Goal: Transaction & Acquisition: Purchase product/service

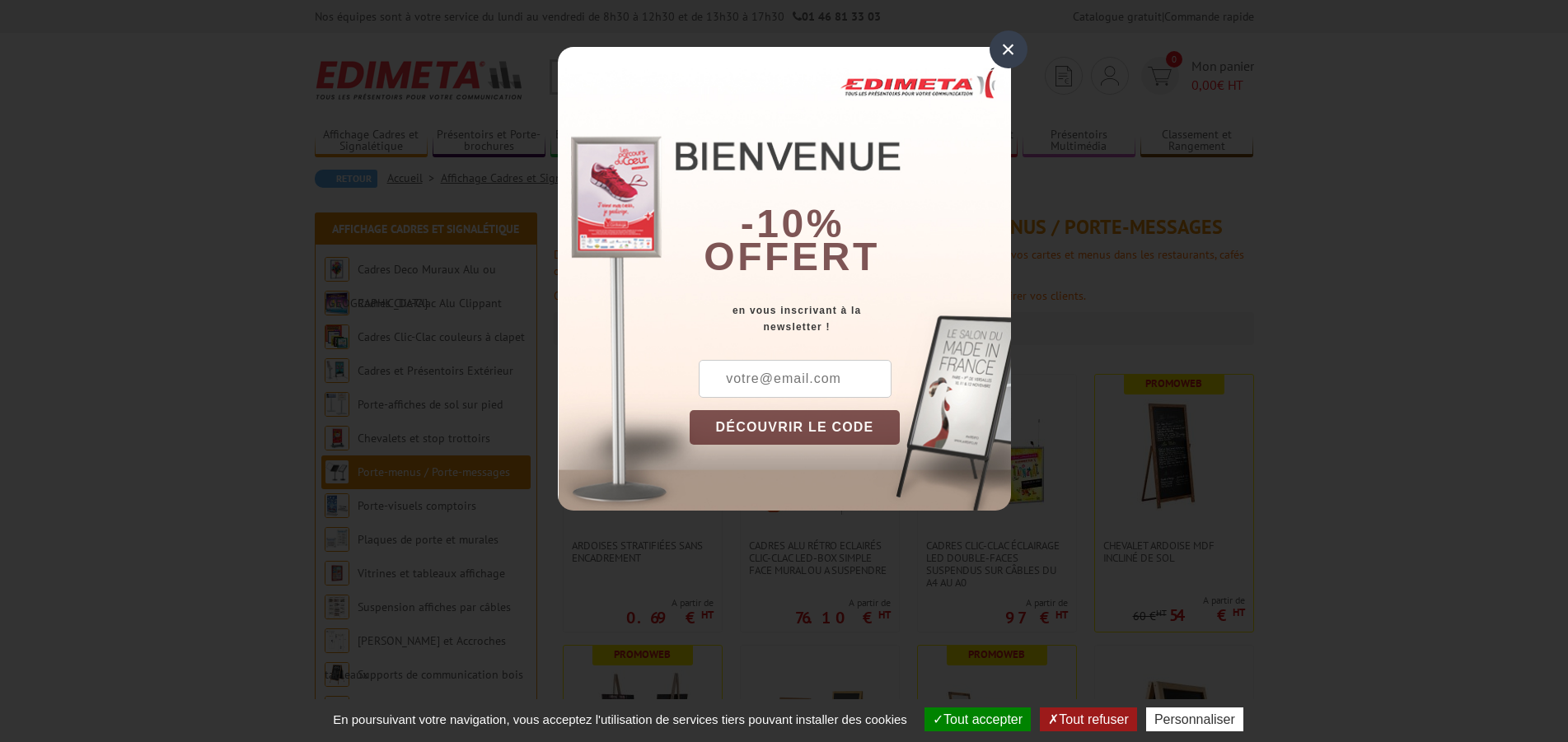
click at [803, 378] on input "text" at bounding box center [794, 379] width 192 height 38
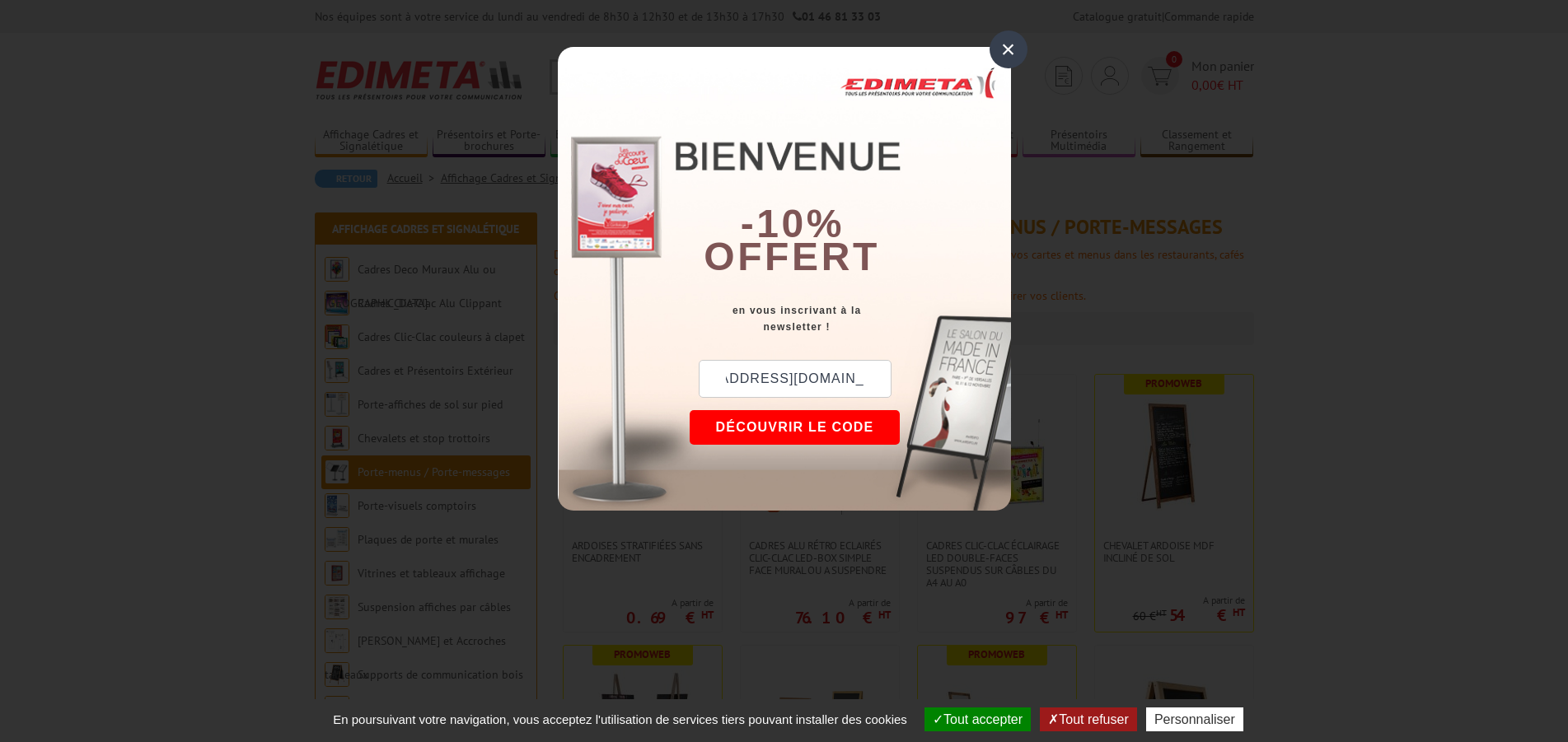
scroll to position [0, 90]
drag, startPoint x: 864, startPoint y: 375, endPoint x: 905, endPoint y: 382, distance: 41.6
click at [892, 382] on input "coronadoanthony0412@gmail.com" at bounding box center [794, 379] width 192 height 38
type input "coronadoanthony0412@gmail.com"
click at [791, 424] on button "DÉCOUVRIR LE CODE" at bounding box center [794, 428] width 211 height 35
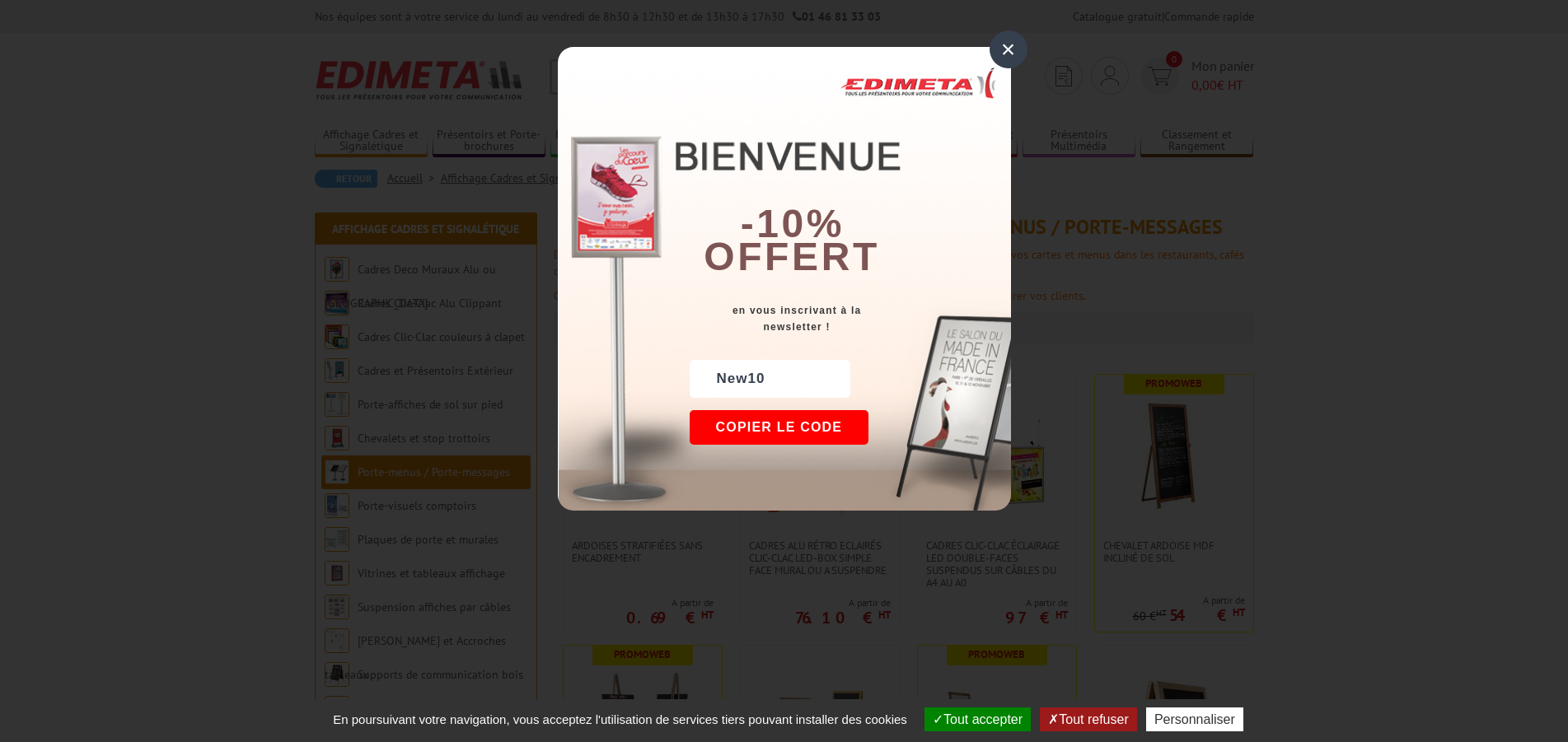
click at [974, 718] on button "Tout accepter" at bounding box center [977, 720] width 106 height 24
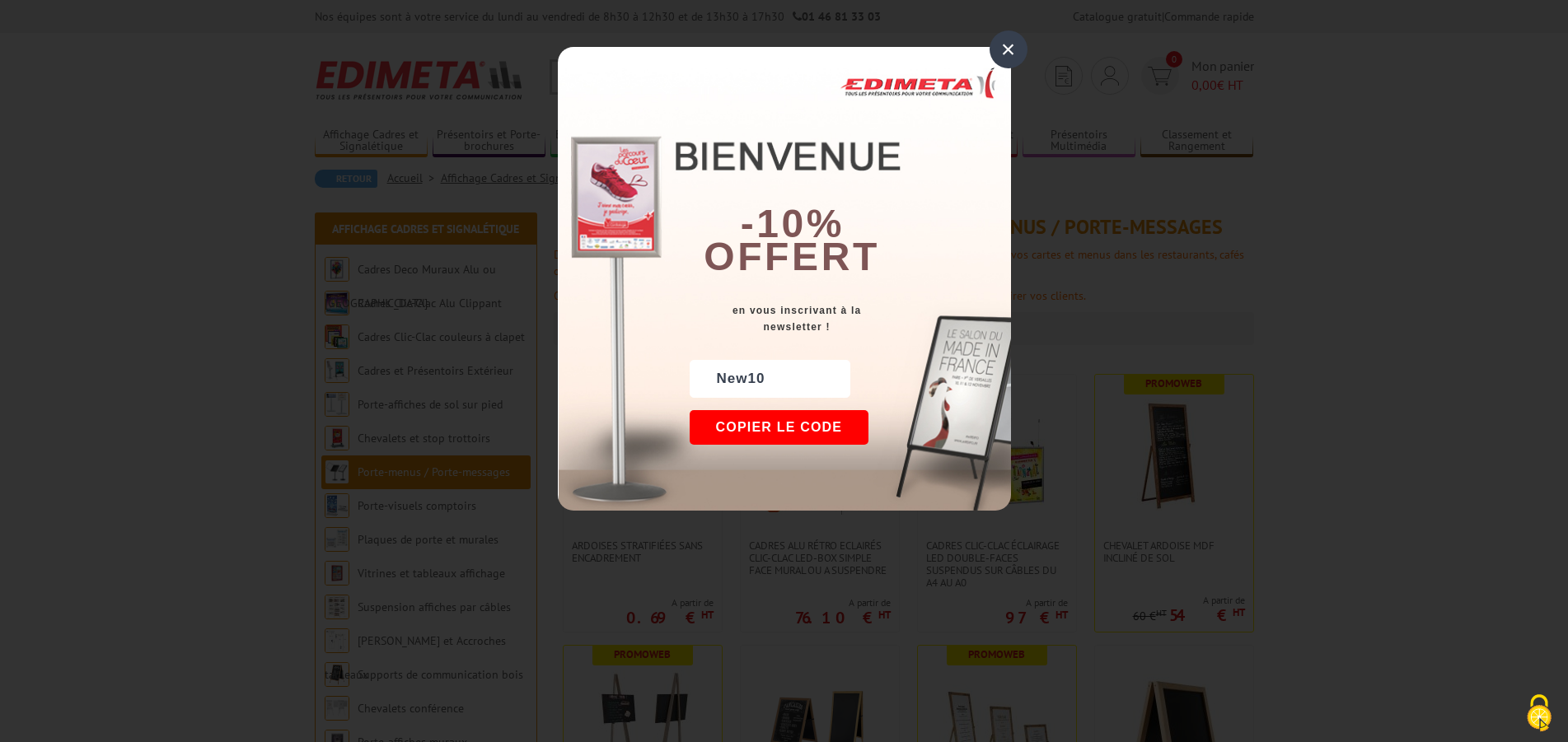
click at [1006, 47] on div "×" at bounding box center [1009, 50] width 38 height 38
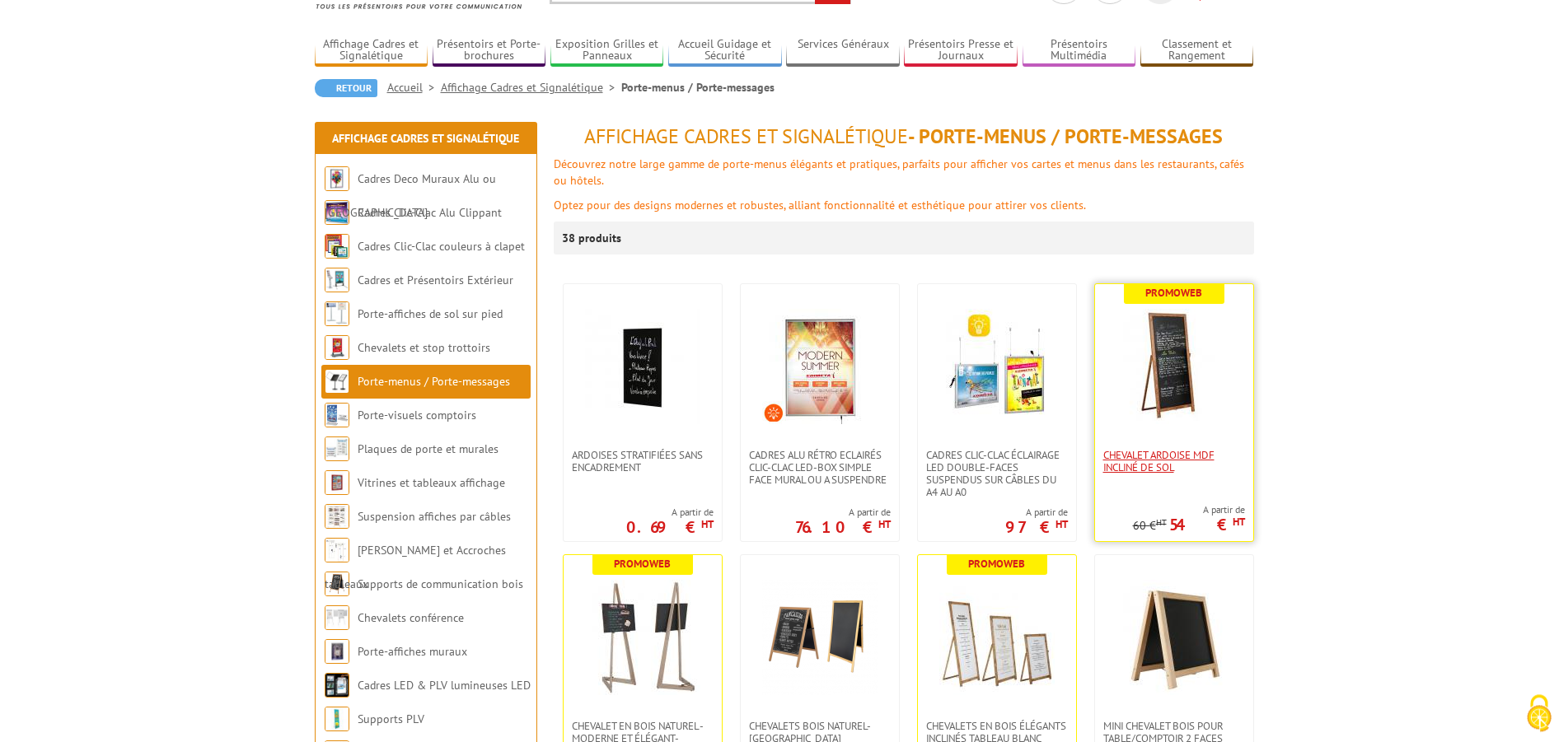
scroll to position [252, 0]
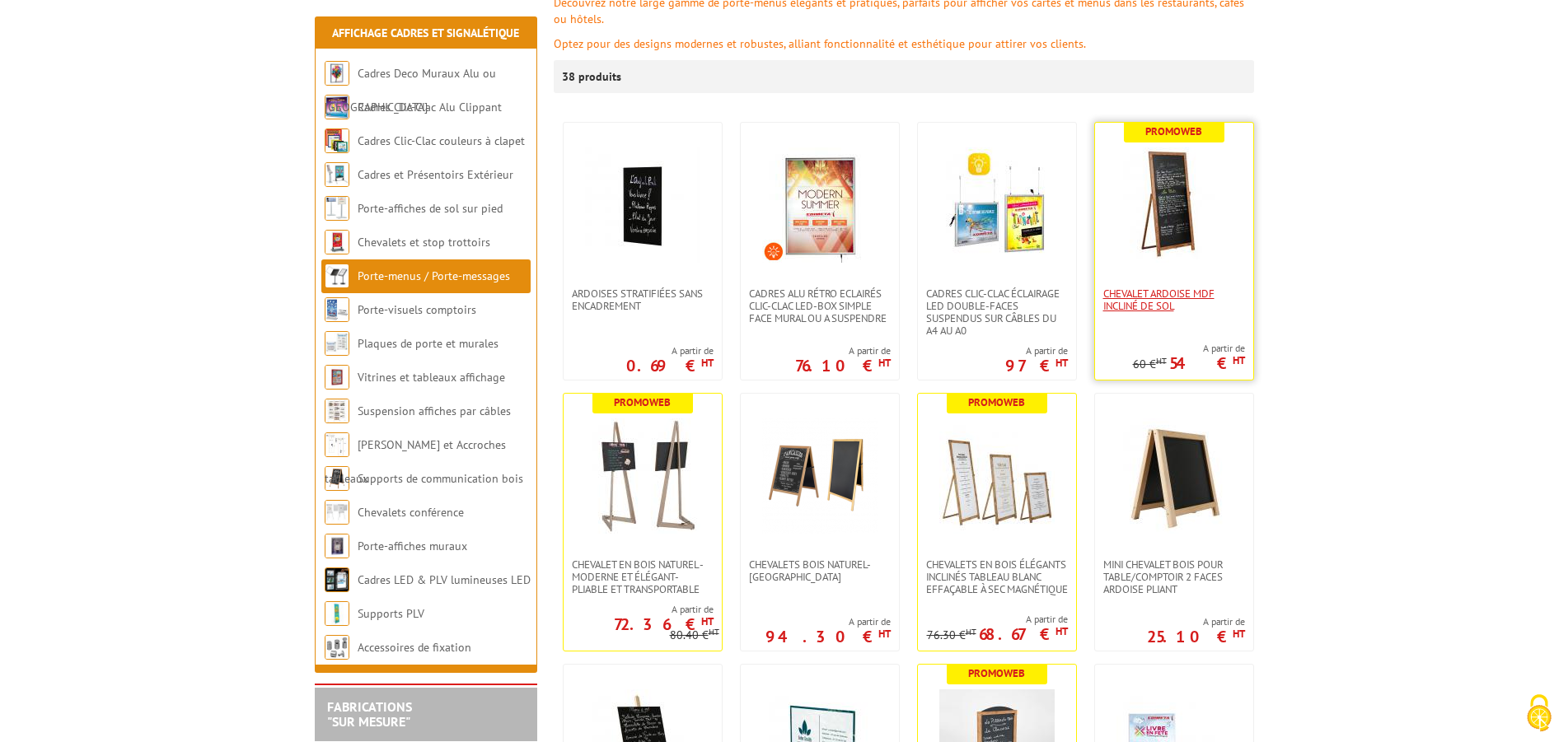
click at [1162, 290] on span "Chevalet Ardoise MDF incliné de sol" at bounding box center [1173, 300] width 142 height 25
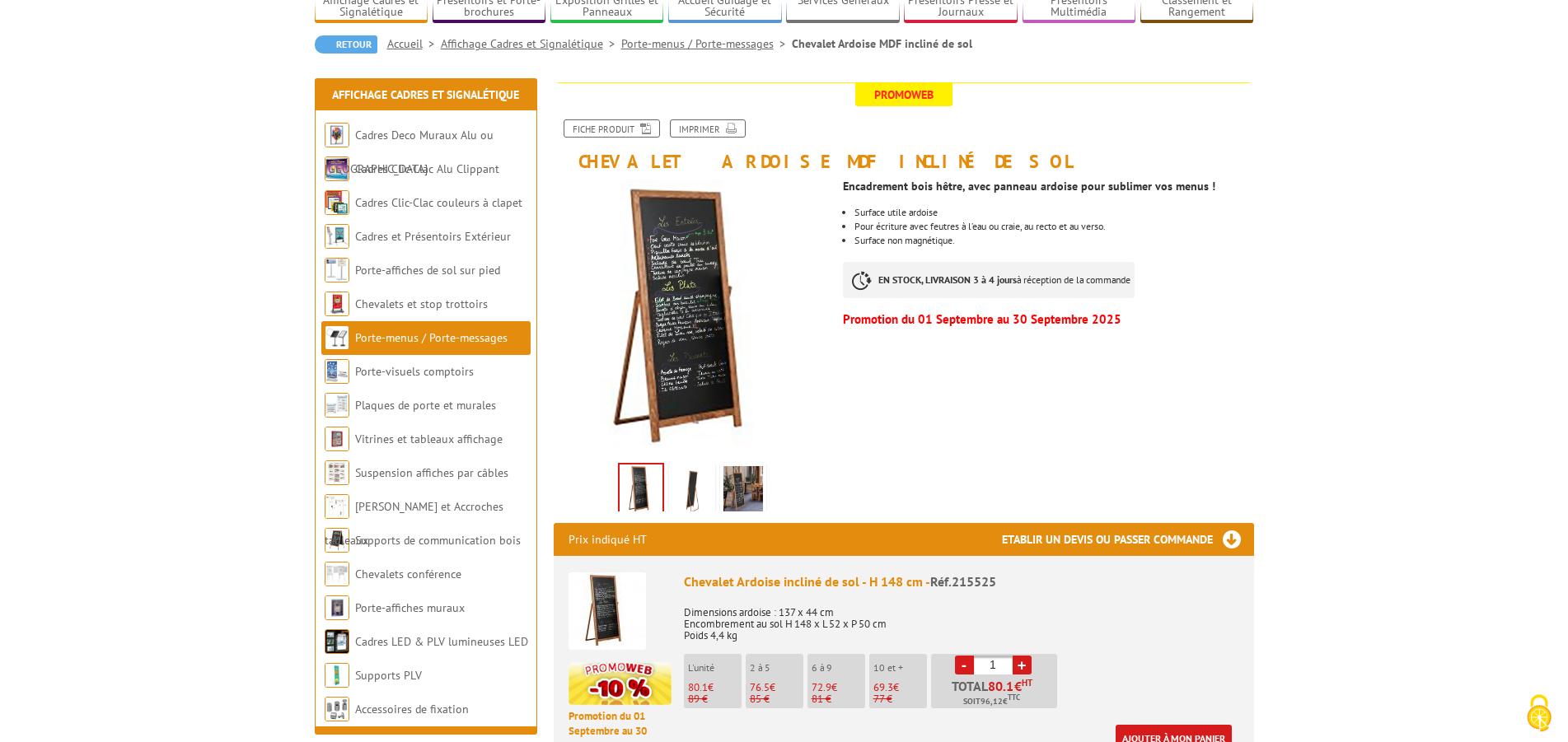
scroll to position [252, 0]
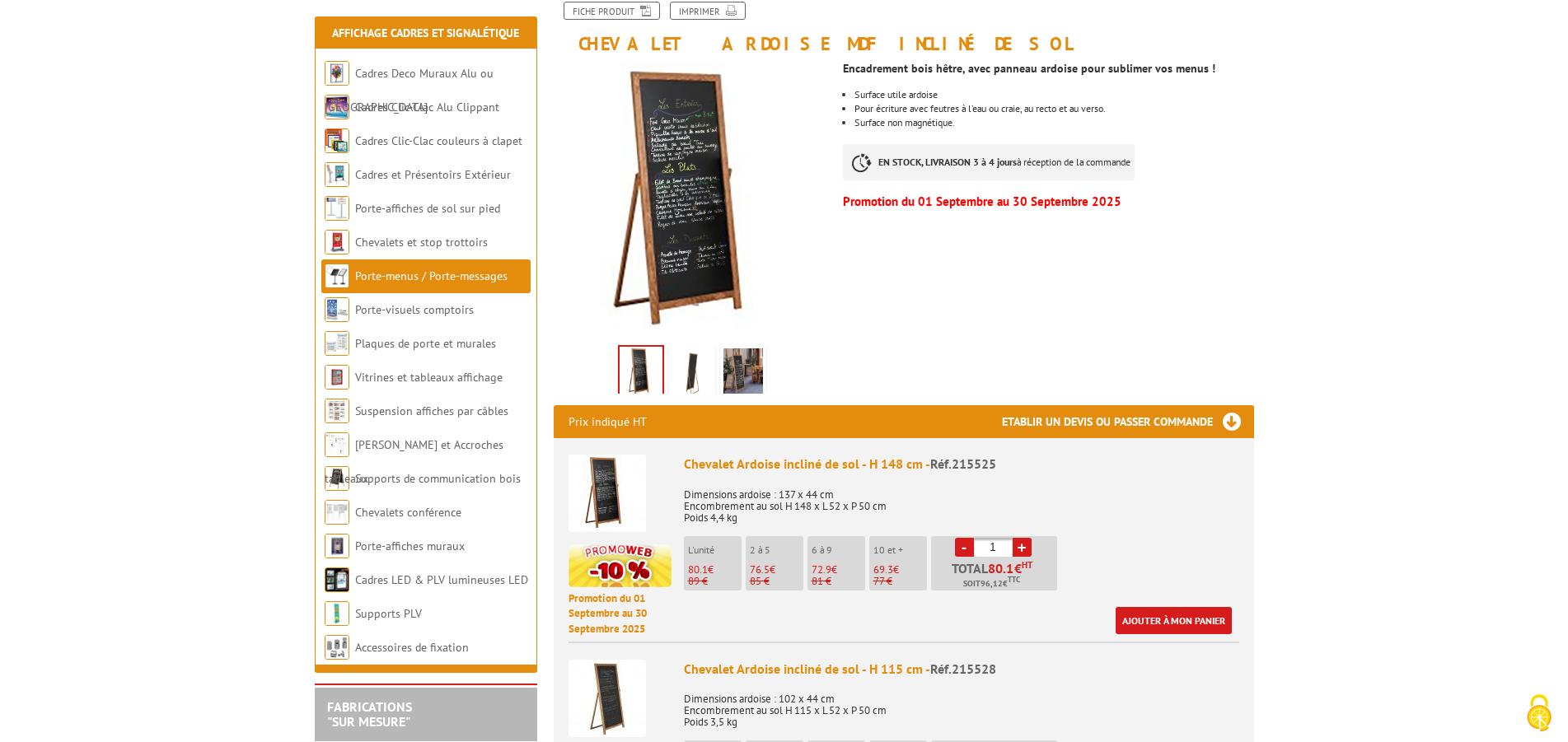
click at [1023, 545] on link "+" at bounding box center [1022, 547] width 19 height 19
type input "3"
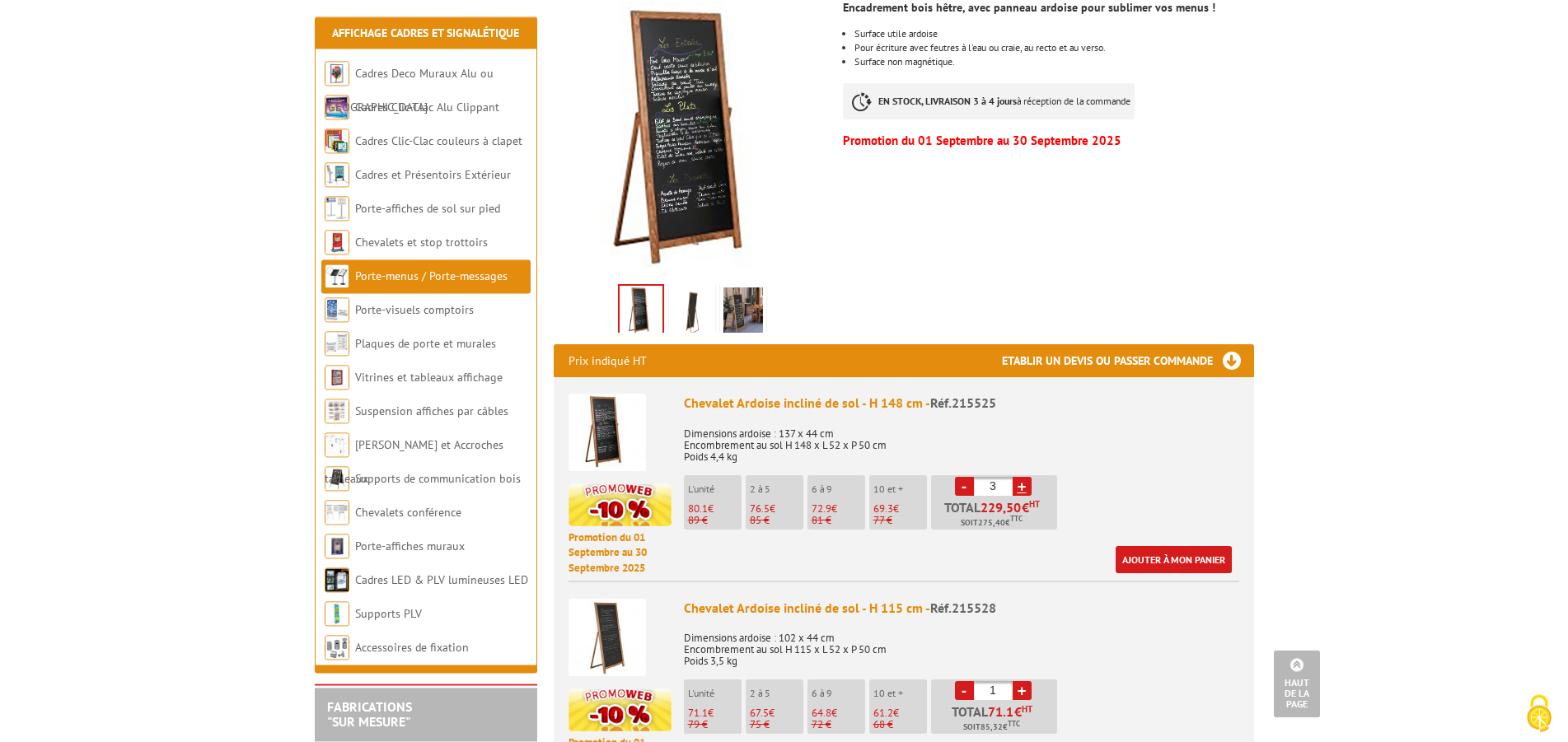
scroll to position [168, 0]
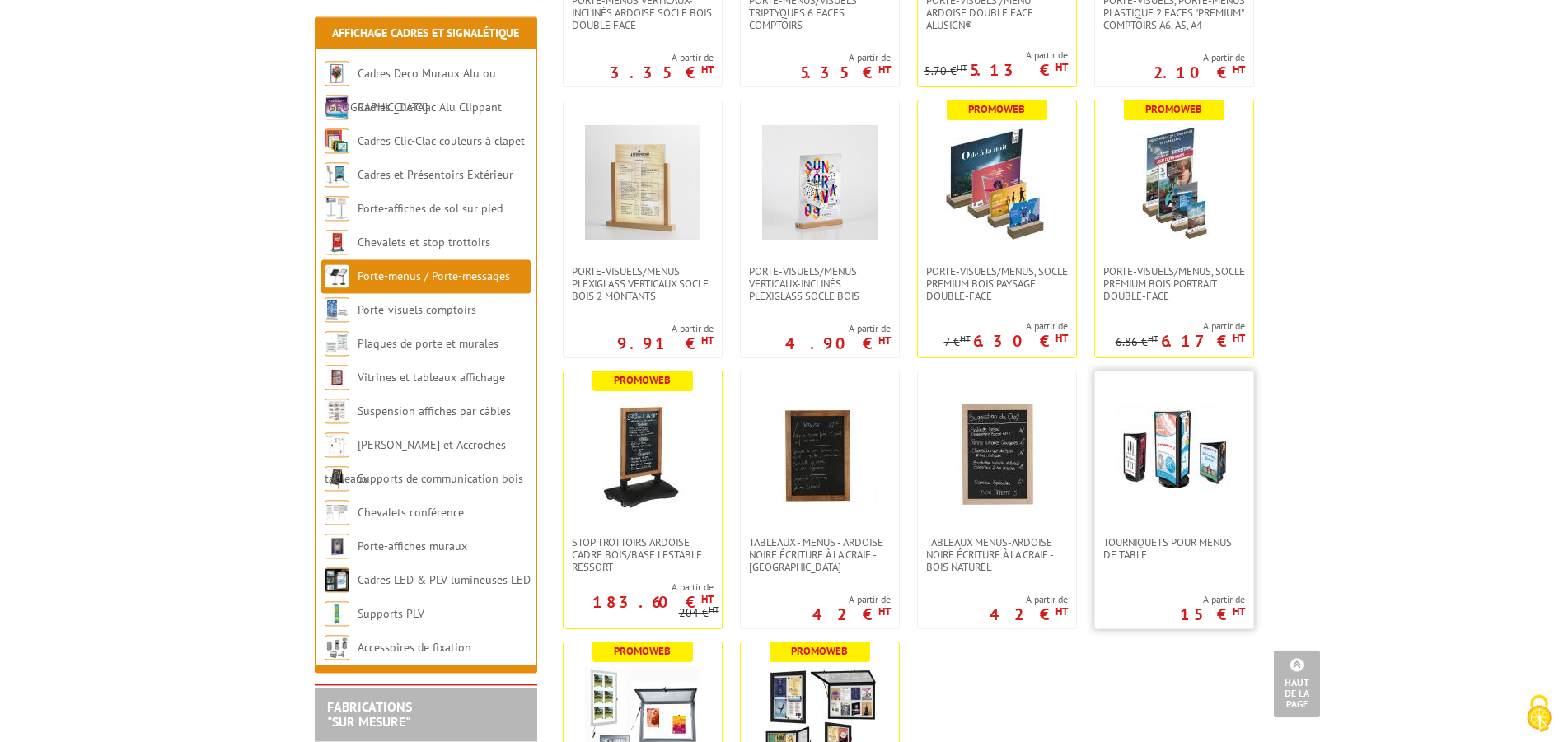
scroll to position [2437, 0]
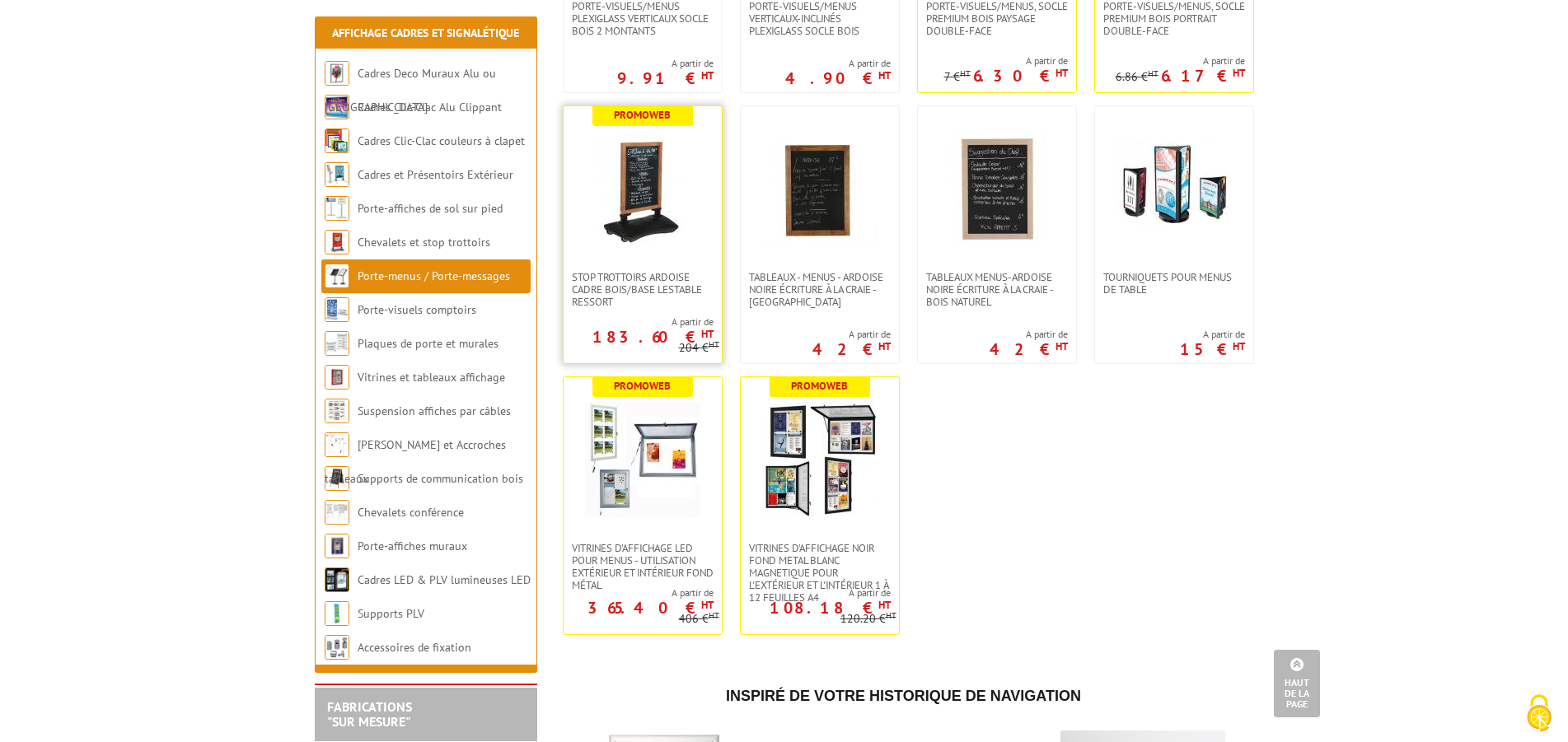
click at [654, 218] on img at bounding box center [643, 188] width 115 height 115
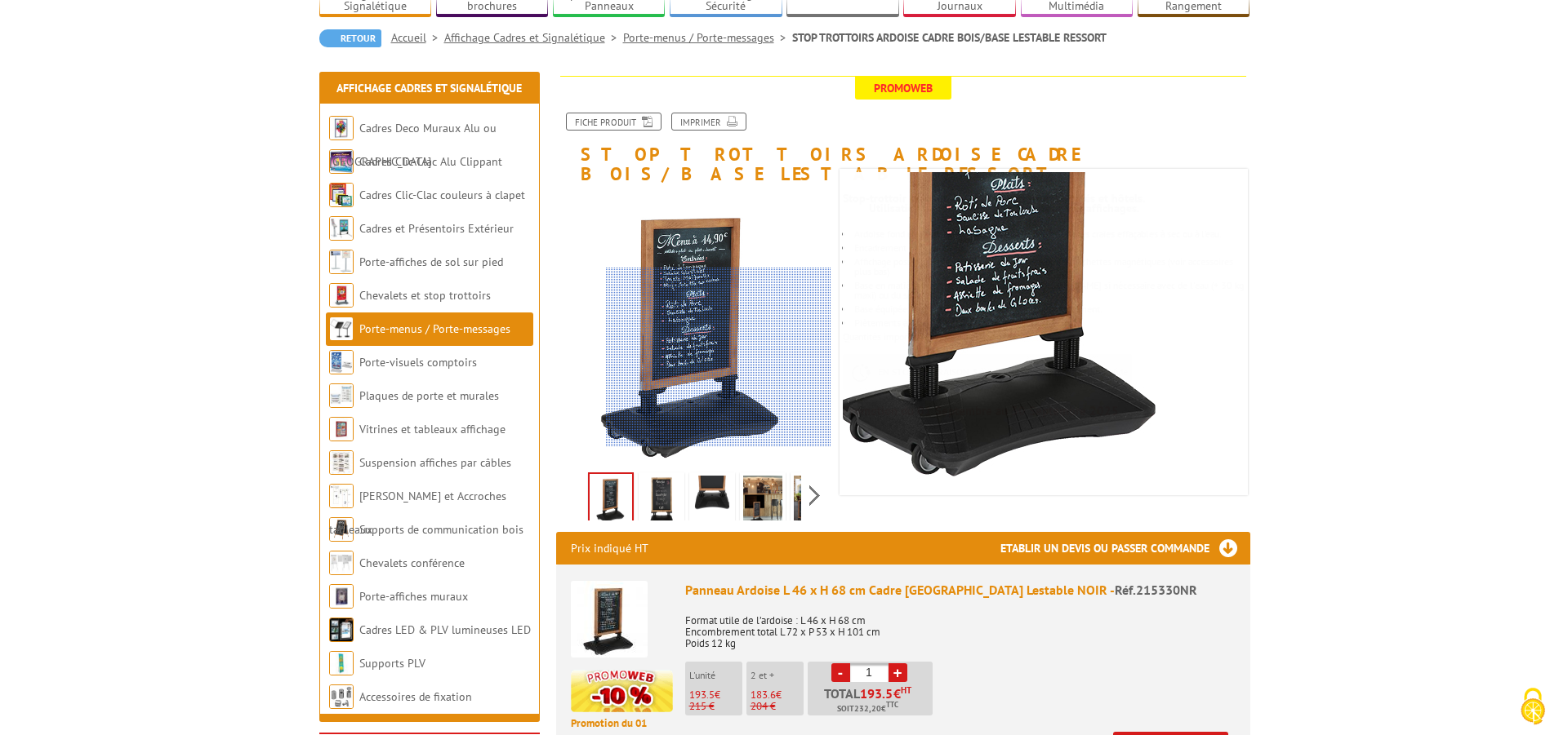
scroll to position [166, 0]
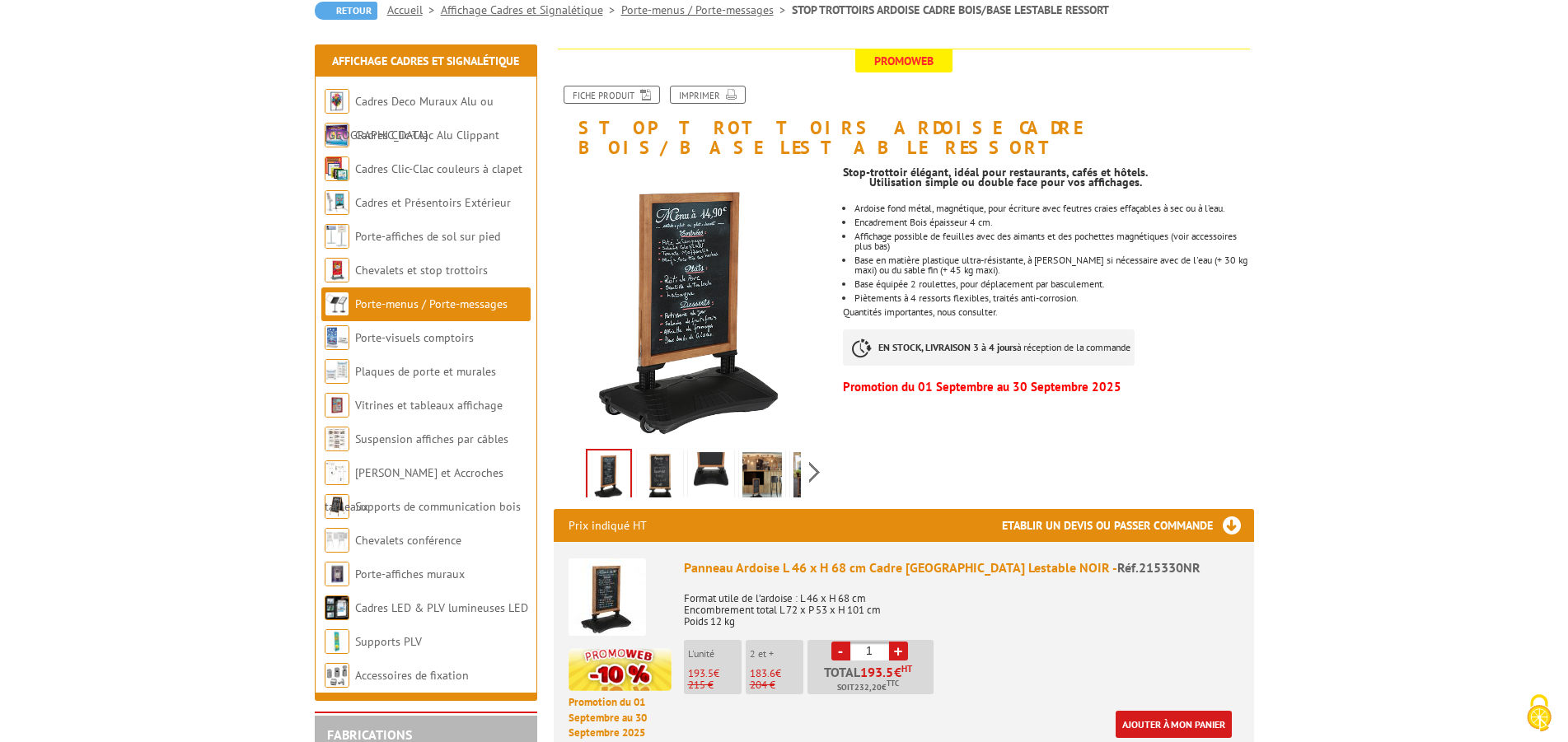
click at [898, 642] on link "+" at bounding box center [898, 651] width 19 height 19
type input "3"
click at [1181, 711] on link "Ajouter à mon panier" at bounding box center [1173, 724] width 116 height 27
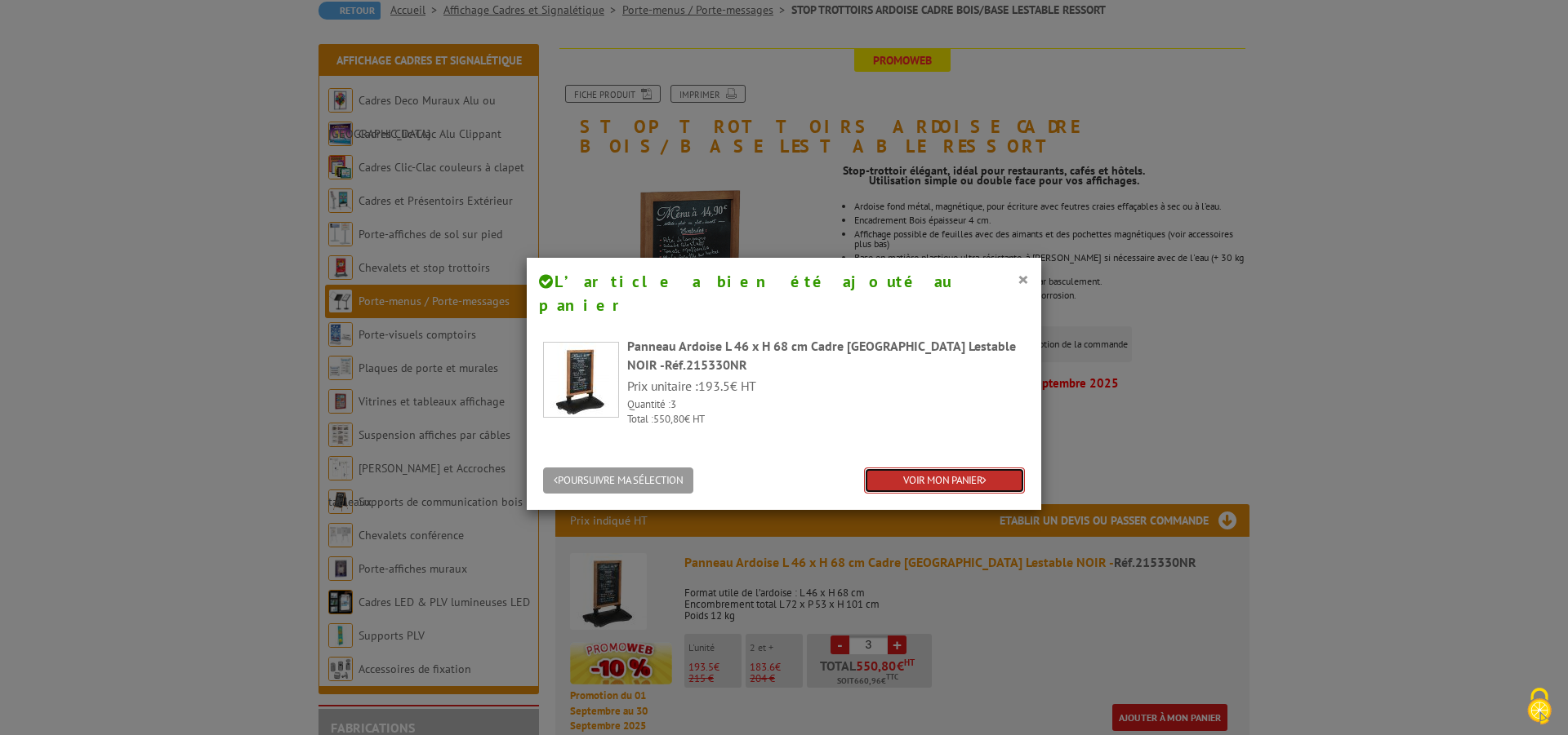
click at [902, 468] on link "VOIR MON PANIER" at bounding box center [945, 481] width 161 height 27
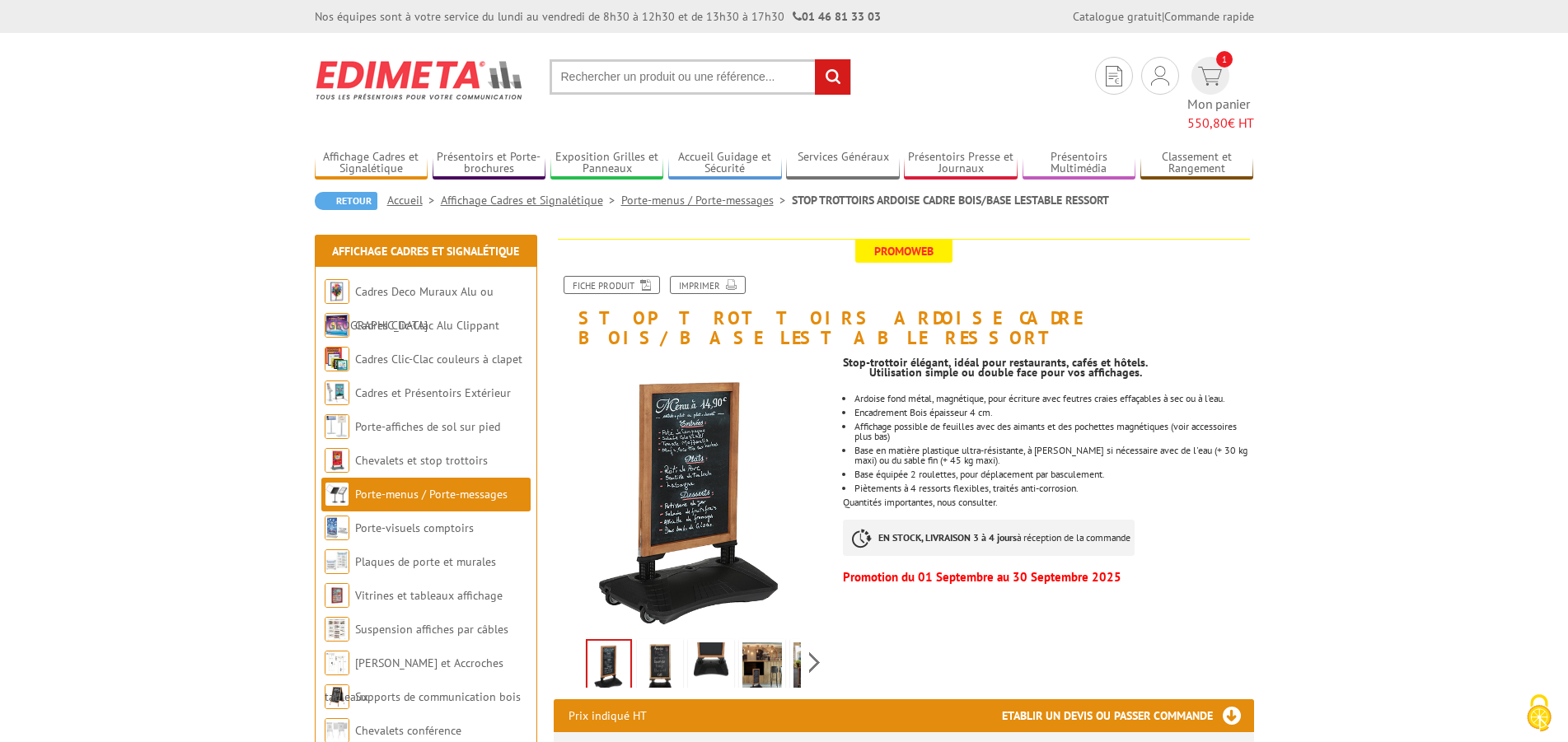
scroll to position [168, 0]
